Goal: Find specific page/section: Find specific page/section

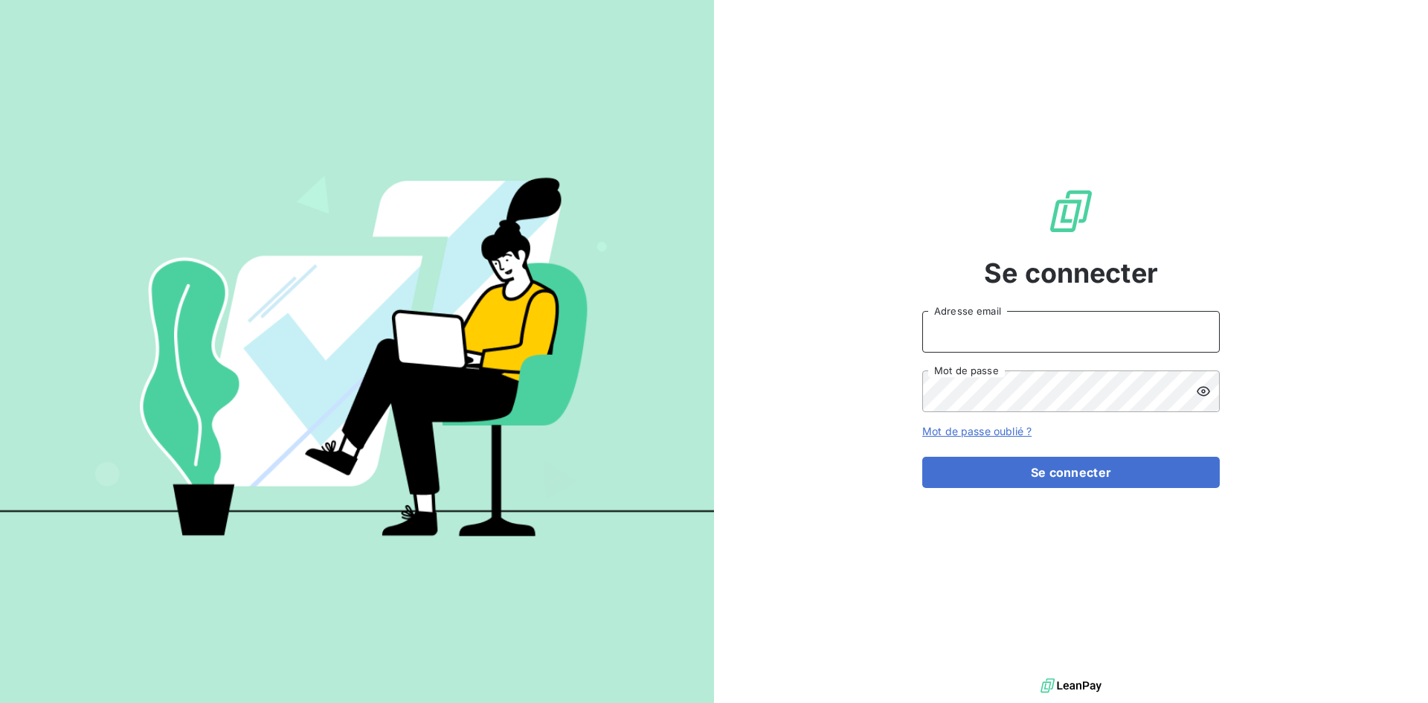
click at [1003, 321] on input "Adresse email" at bounding box center [1071, 332] width 298 height 42
type input "[PERSON_NAME][EMAIL_ADDRESS][PERSON_NAME][DOMAIN_NAME]"
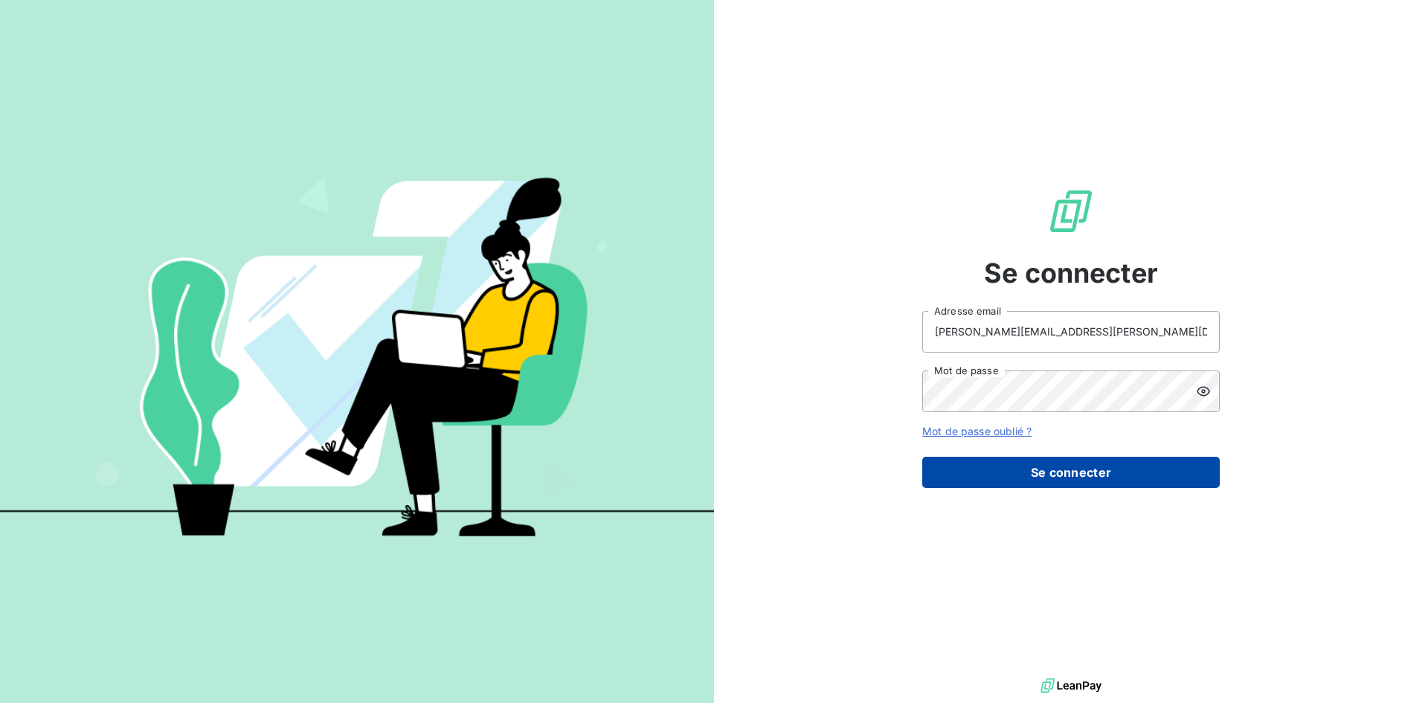
click at [1032, 469] on button "Se connecter" at bounding box center [1071, 472] width 298 height 31
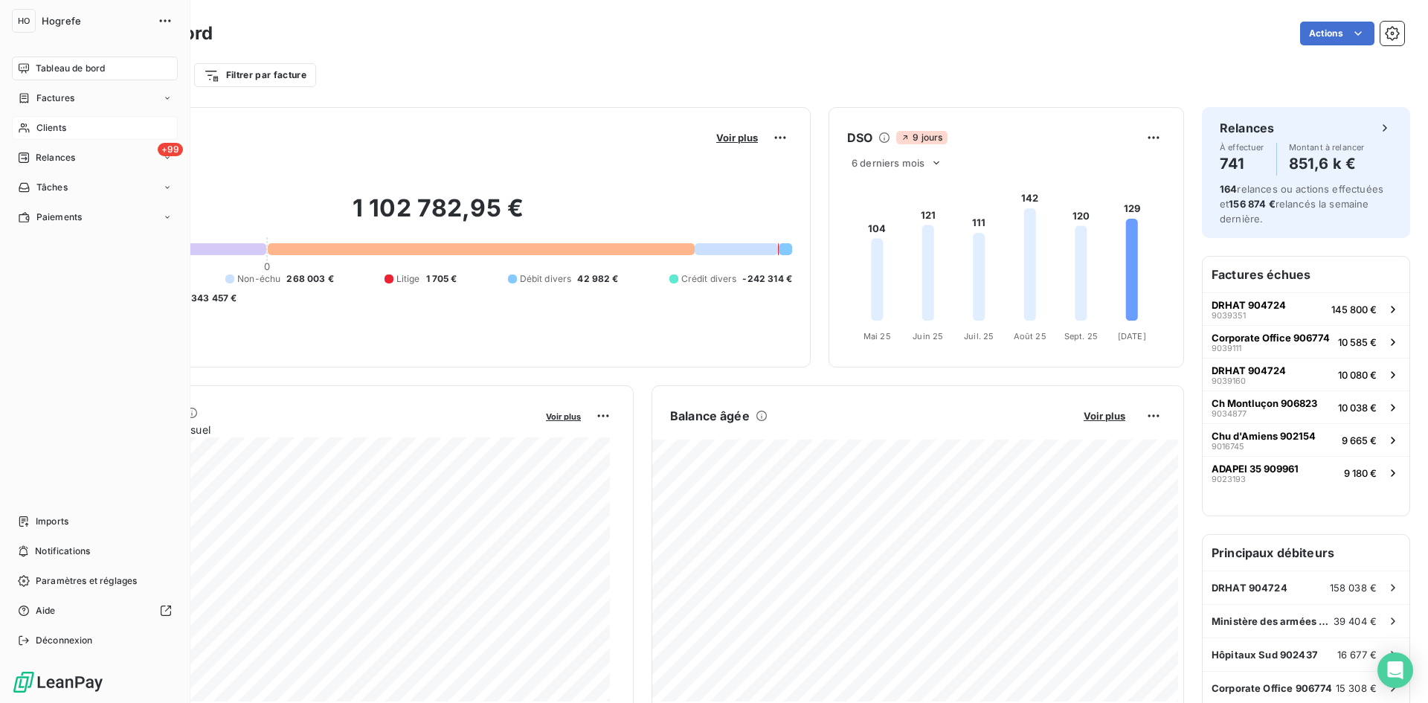
click at [67, 129] on div "Clients" at bounding box center [95, 128] width 166 height 24
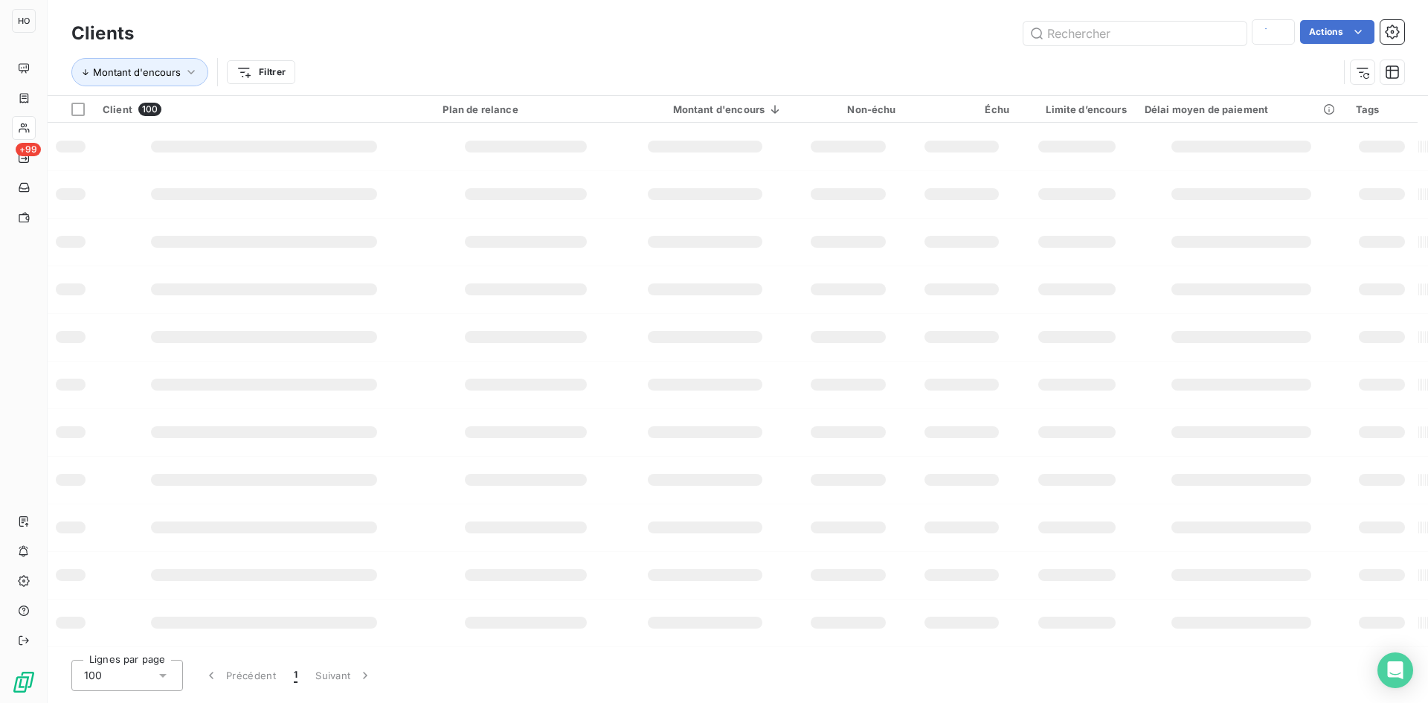
type input "bouzian"
click at [1078, 35] on input "text" at bounding box center [1135, 34] width 223 height 24
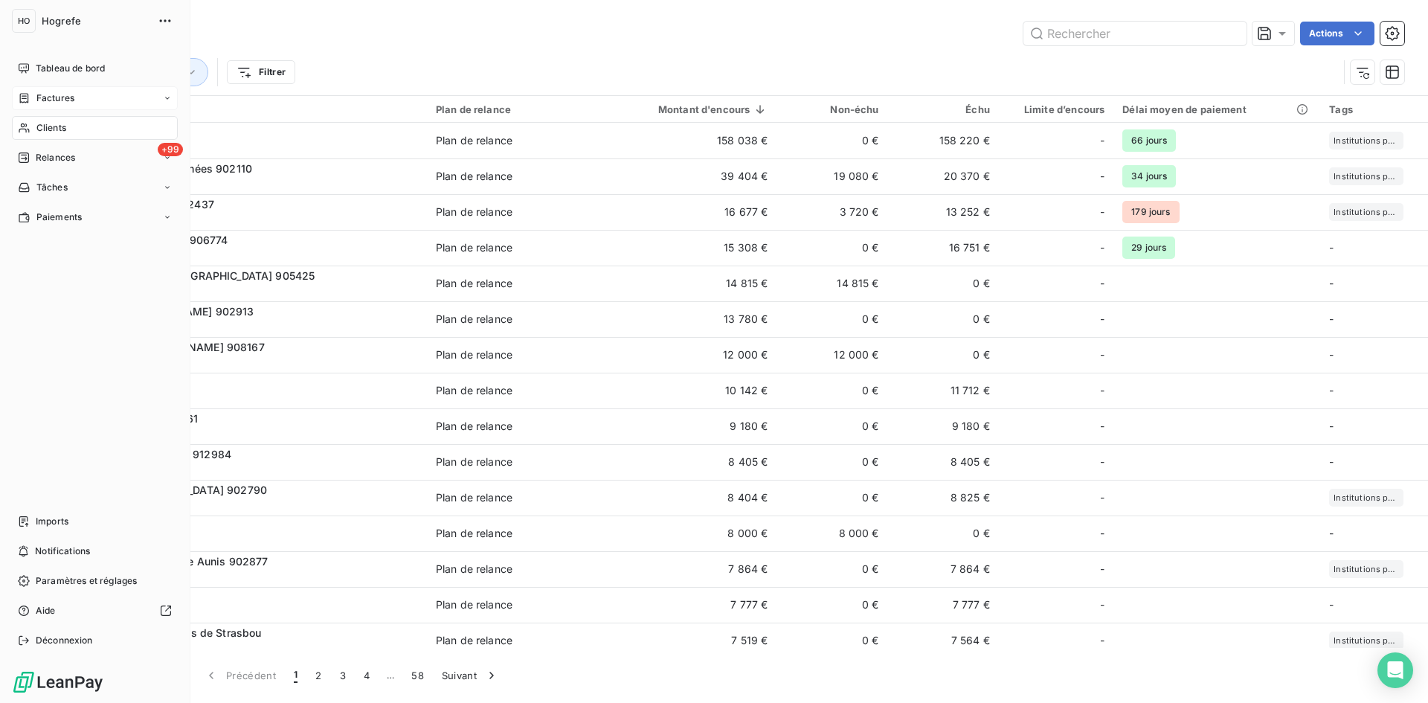
click at [58, 95] on span "Factures" at bounding box center [55, 97] width 38 height 13
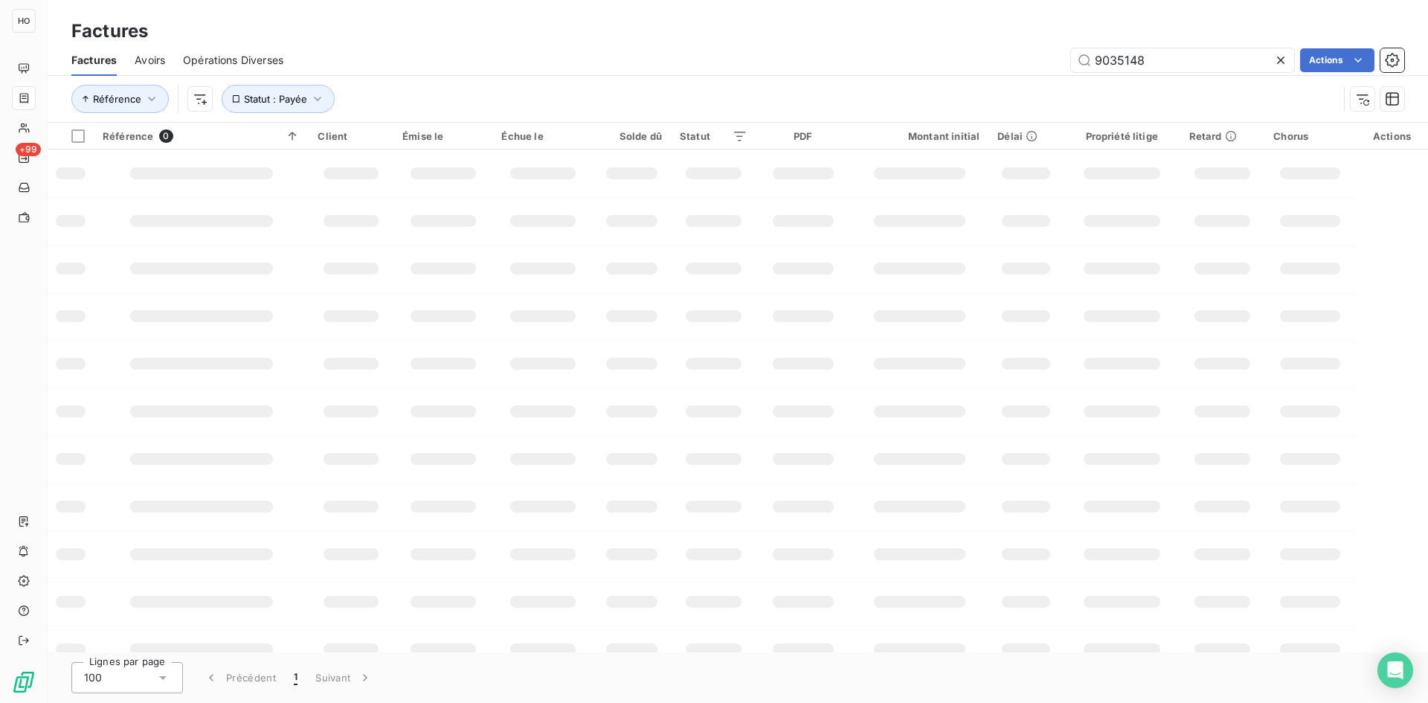
drag, startPoint x: 1134, startPoint y: 61, endPoint x: 1014, endPoint y: 64, distance: 119.8
click at [1014, 64] on div "9035148 Actions" at bounding box center [852, 60] width 1103 height 24
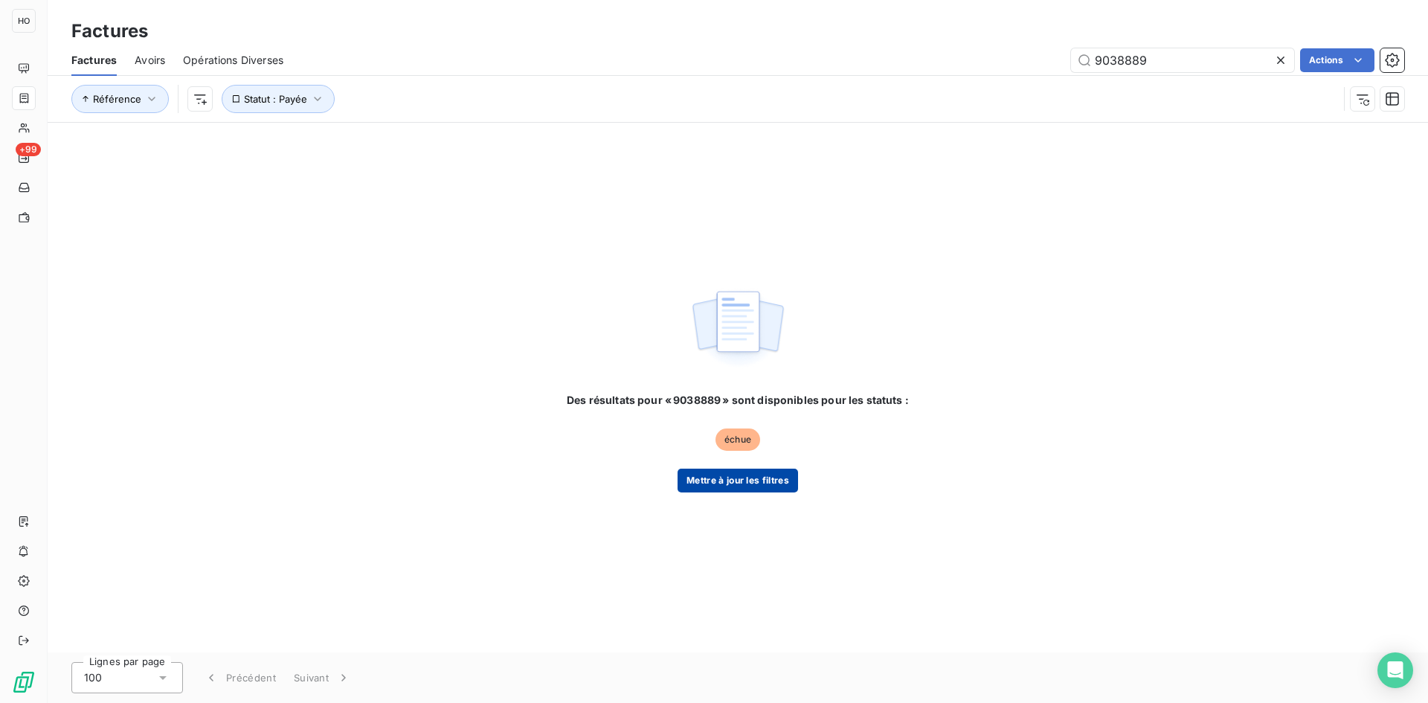
type input "9038889"
click at [750, 475] on button "Mettre à jour les filtres" at bounding box center [738, 481] width 121 height 24
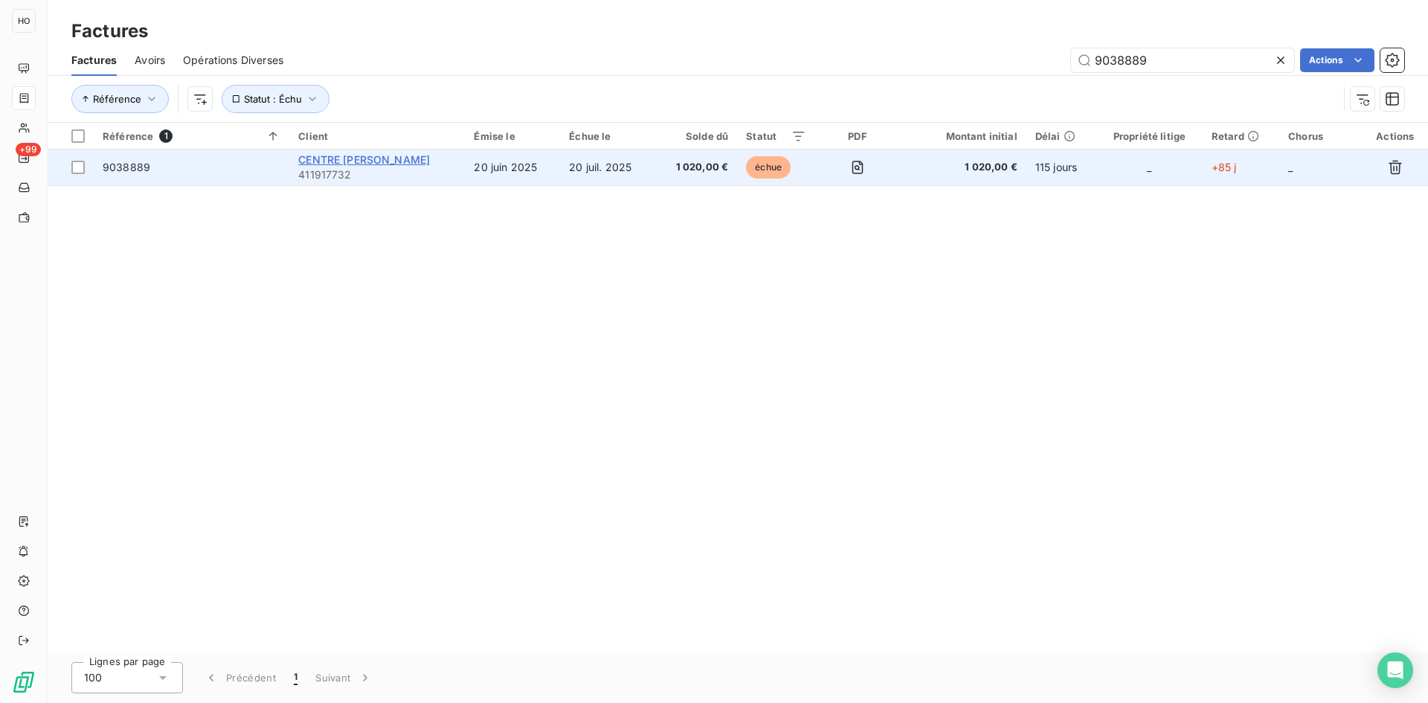
click at [356, 157] on span "CENTRE [PERSON_NAME]" at bounding box center [364, 159] width 132 height 13
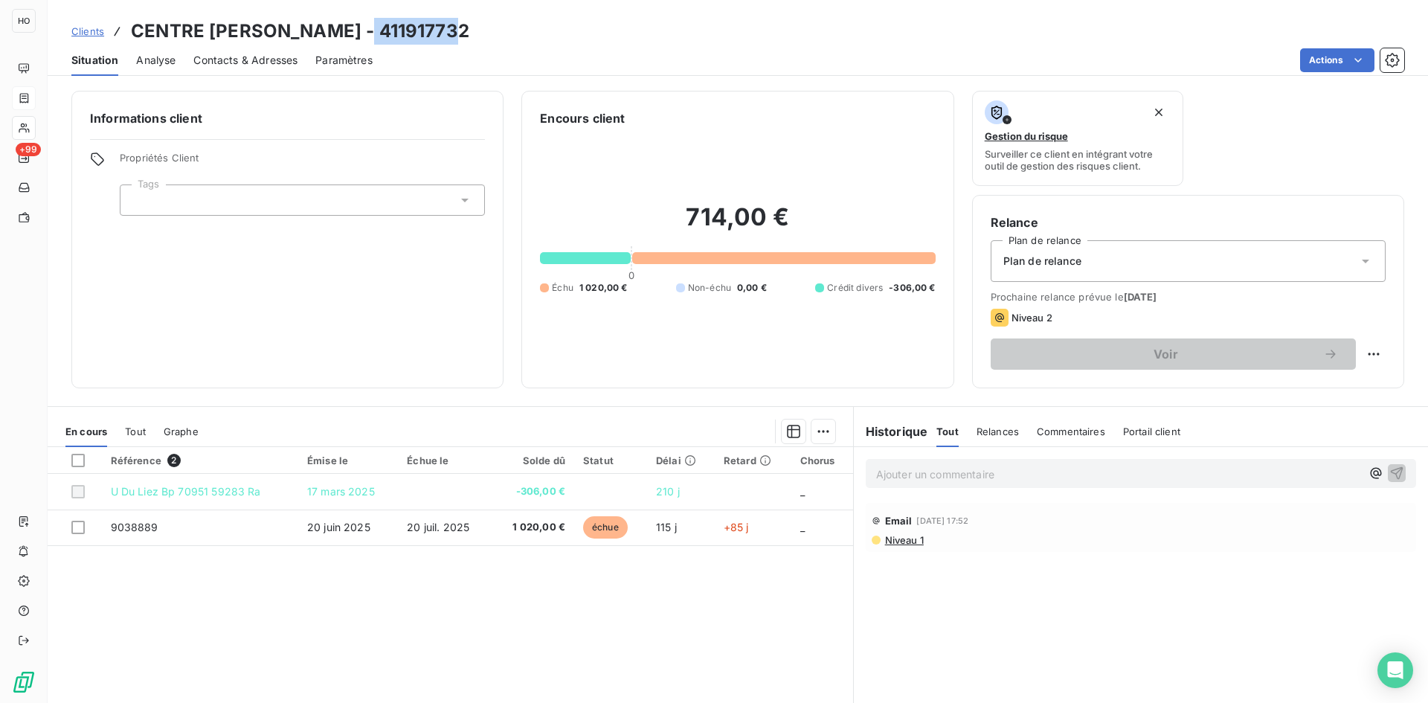
drag, startPoint x: 471, startPoint y: 34, endPoint x: 362, endPoint y: 26, distance: 109.7
click at [362, 26] on div "Clients CENTRE [PERSON_NAME] - 411917732" at bounding box center [738, 31] width 1381 height 27
copy h3 "411917732"
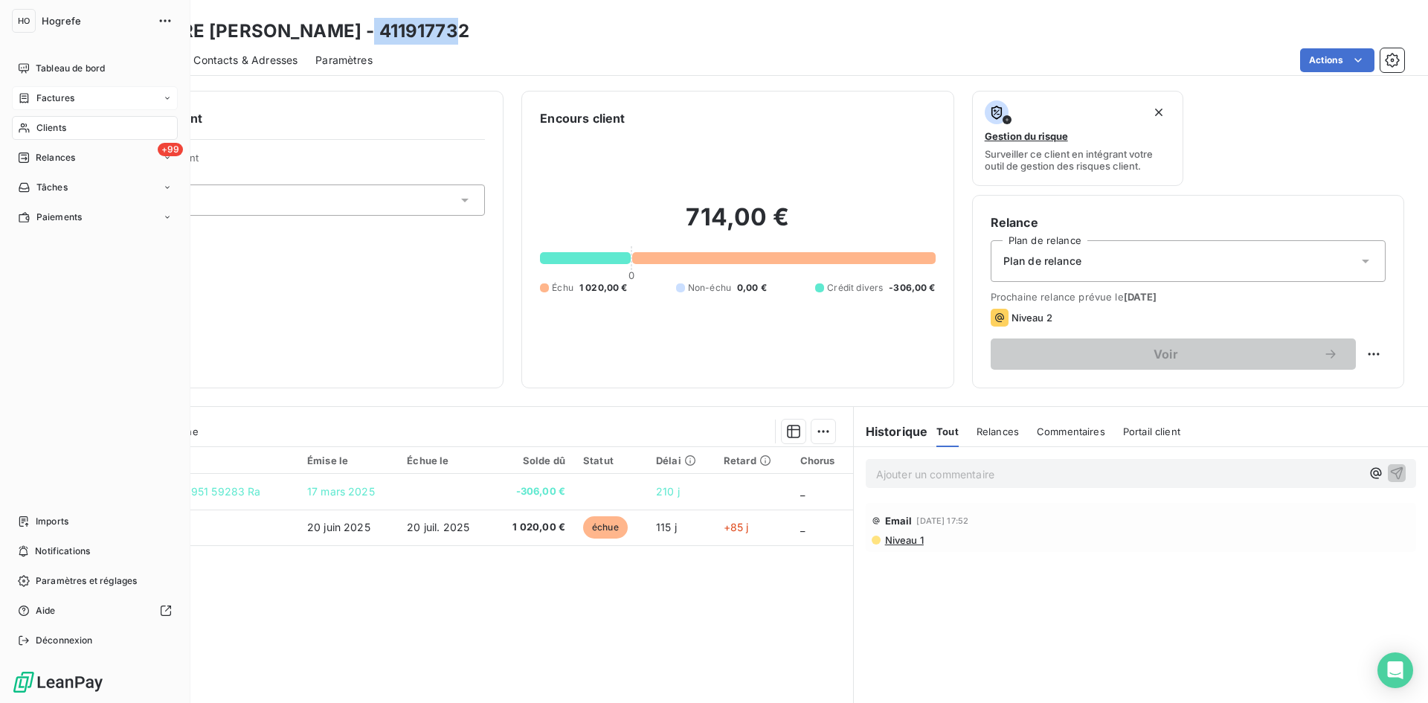
click at [52, 105] on div "Factures" at bounding box center [95, 98] width 166 height 24
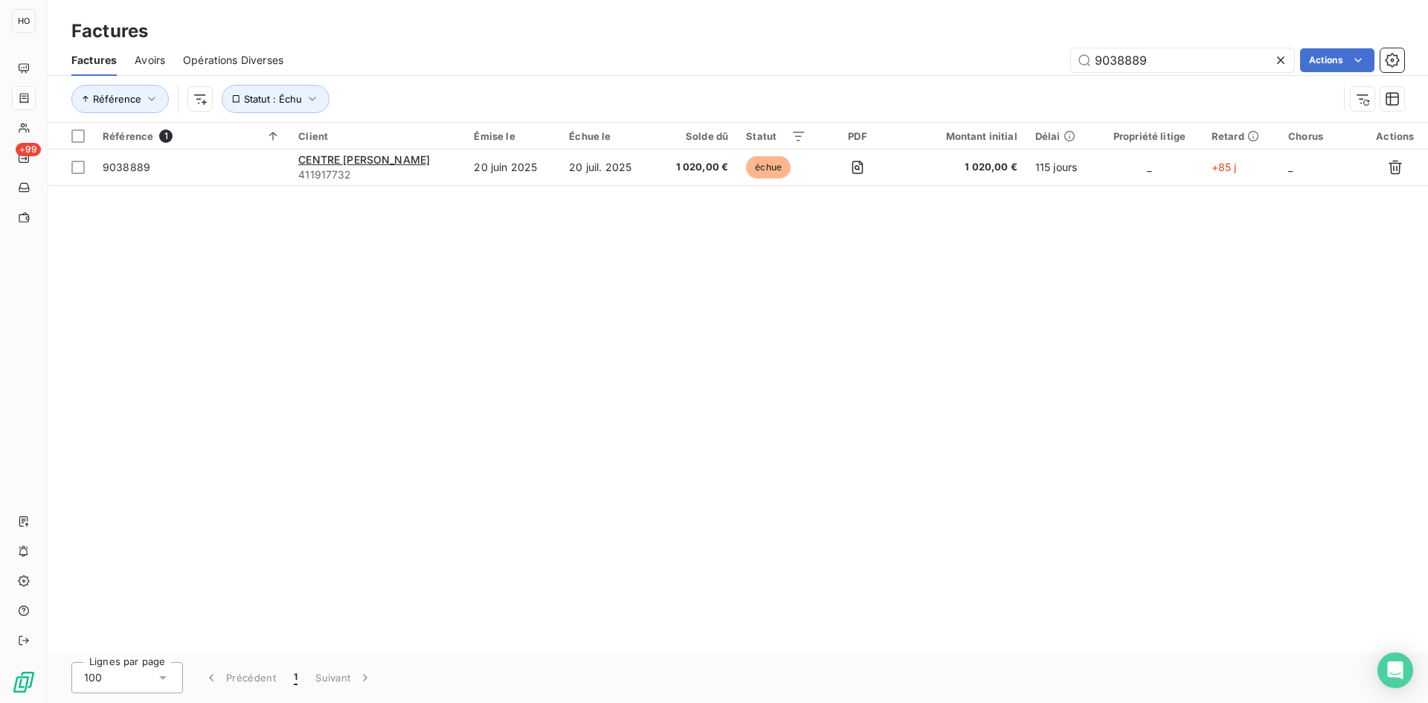
drag, startPoint x: 1181, startPoint y: 54, endPoint x: 1000, endPoint y: 68, distance: 181.3
click at [1000, 68] on div "9038889 Actions" at bounding box center [852, 60] width 1103 height 24
type input "9037872"
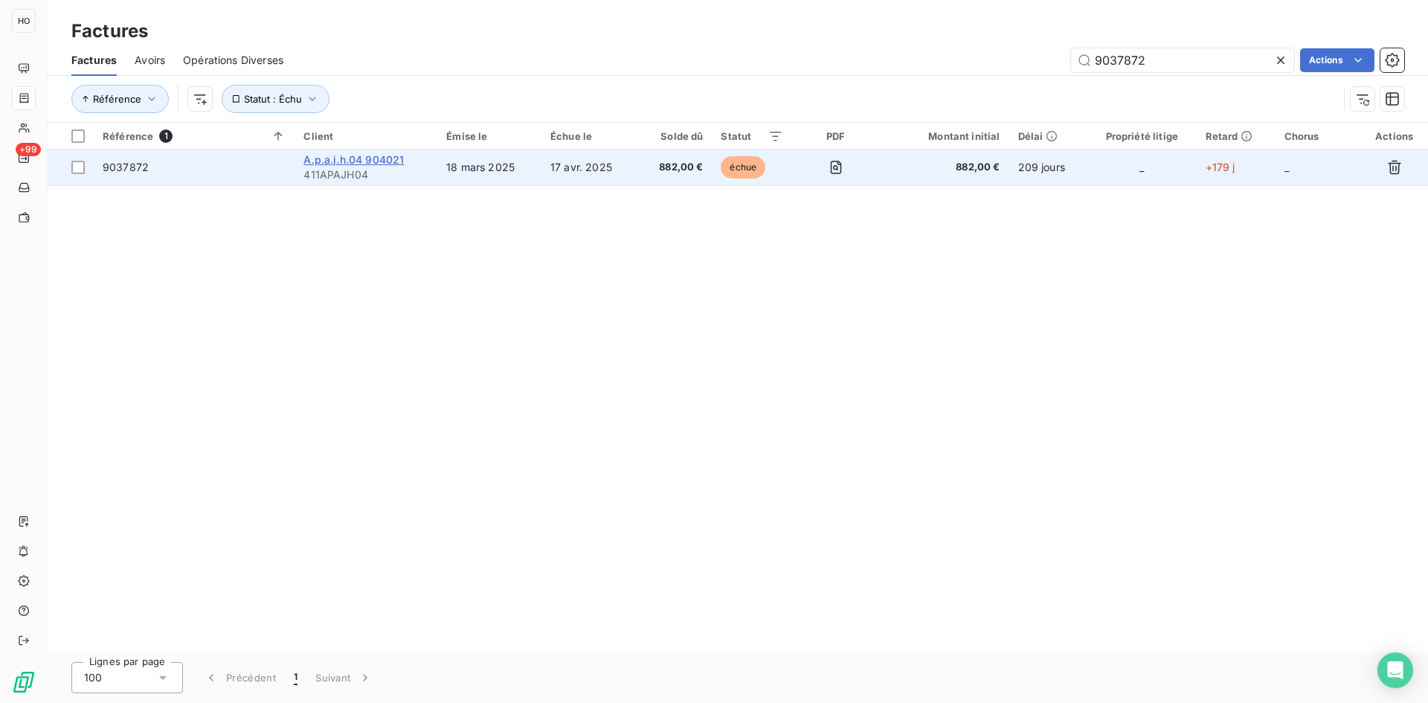
click at [347, 163] on span "A.p.a.j.h.04 904021" at bounding box center [353, 159] width 100 height 13
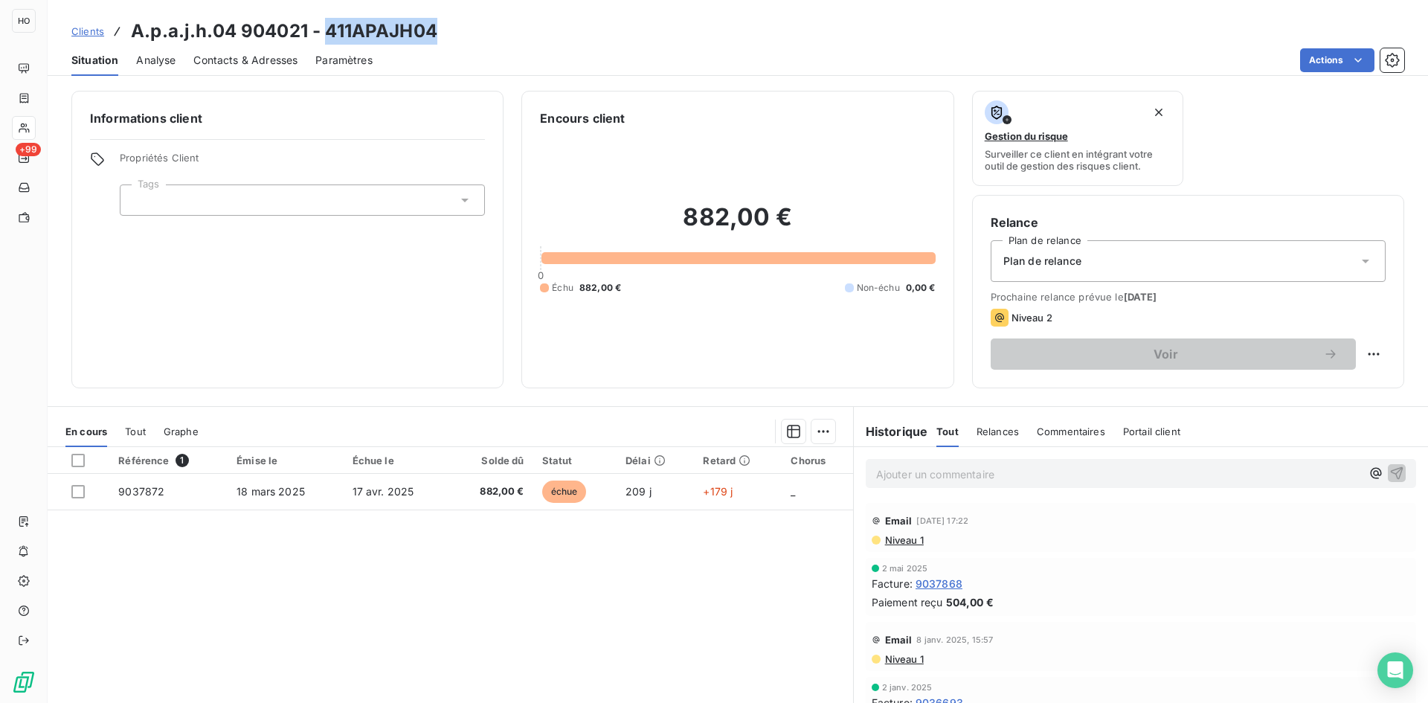
drag, startPoint x: 442, startPoint y: 39, endPoint x: 330, endPoint y: 33, distance: 112.4
click at [330, 33] on div "Clients A.p.a.j.h.04 904021 - 411APAJH04" at bounding box center [738, 31] width 1381 height 27
copy h3 "411APAJH04"
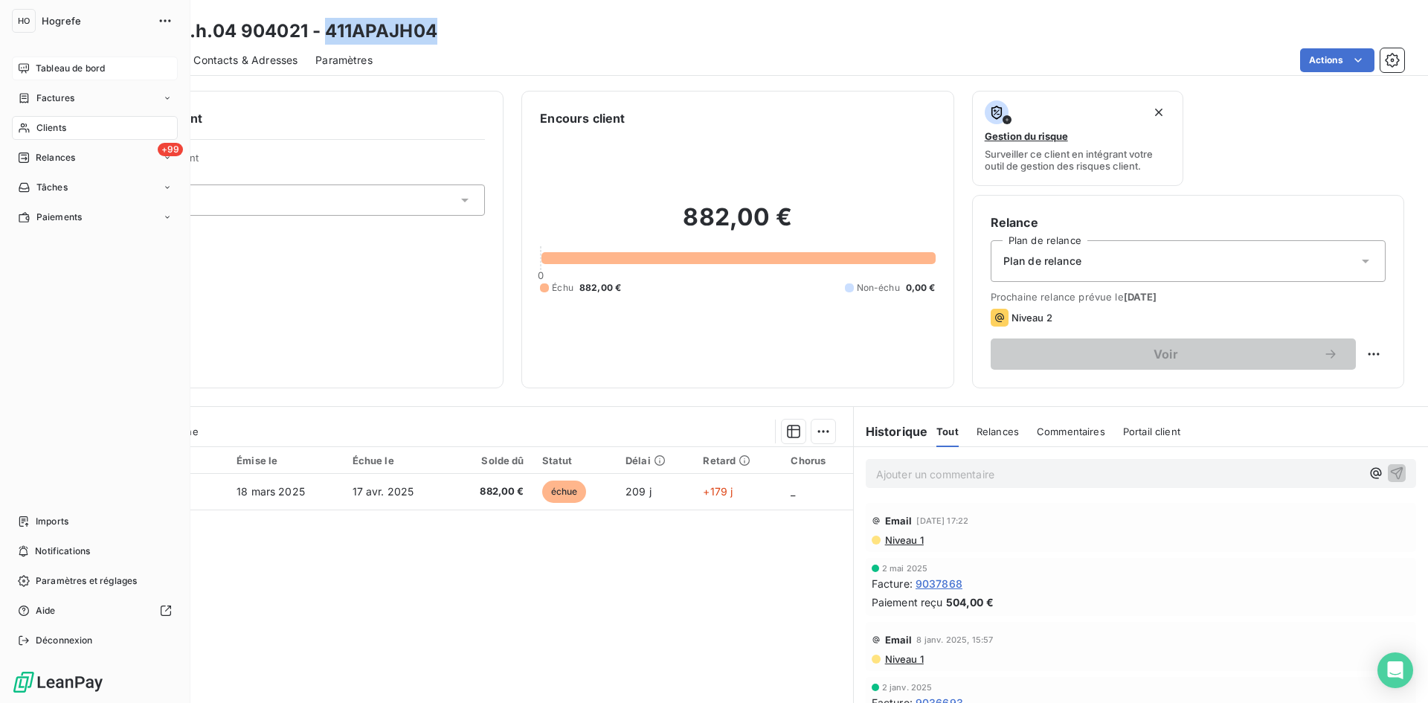
click at [39, 65] on span "Tableau de bord" at bounding box center [70, 68] width 69 height 13
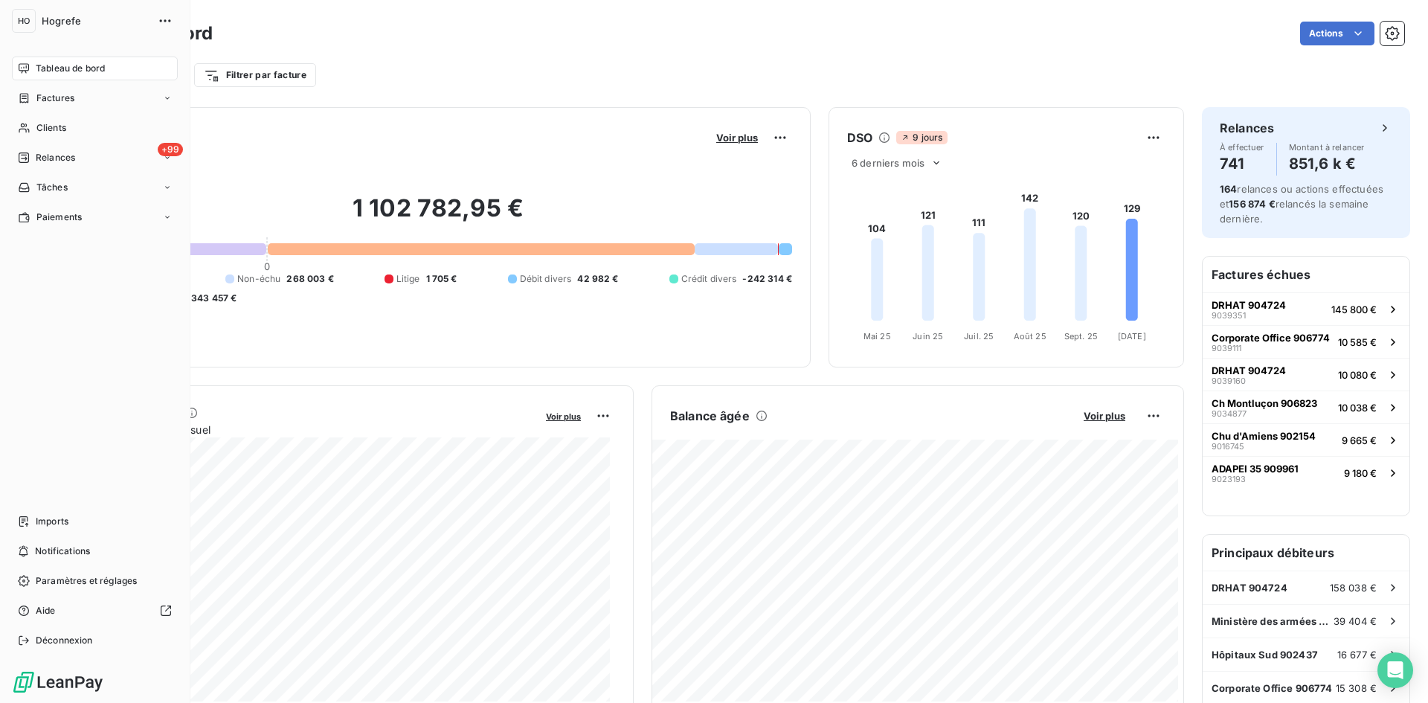
click at [93, 68] on span "Tableau de bord" at bounding box center [70, 68] width 69 height 13
click at [74, 94] on span "Factures" at bounding box center [55, 97] width 38 height 13
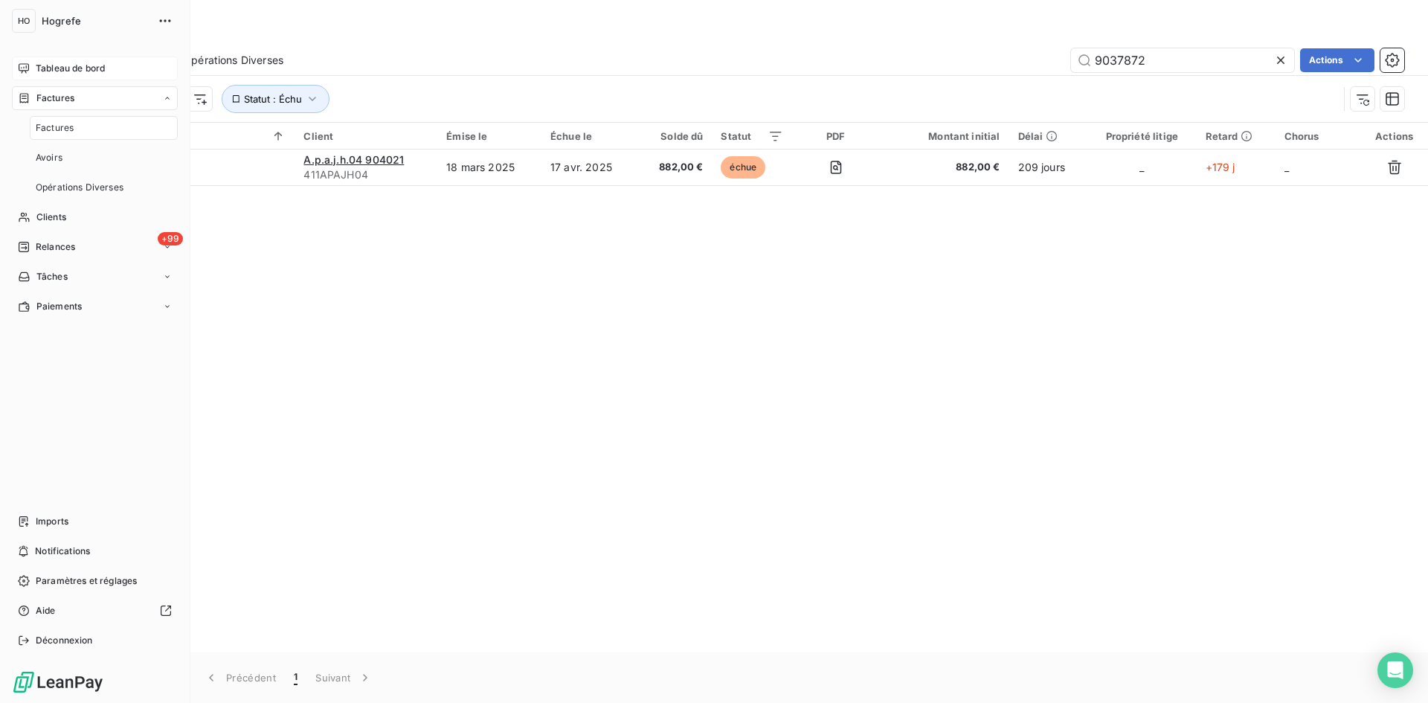
click at [86, 76] on div "Tableau de bord" at bounding box center [95, 69] width 166 height 24
